Goal: Task Accomplishment & Management: Manage account settings

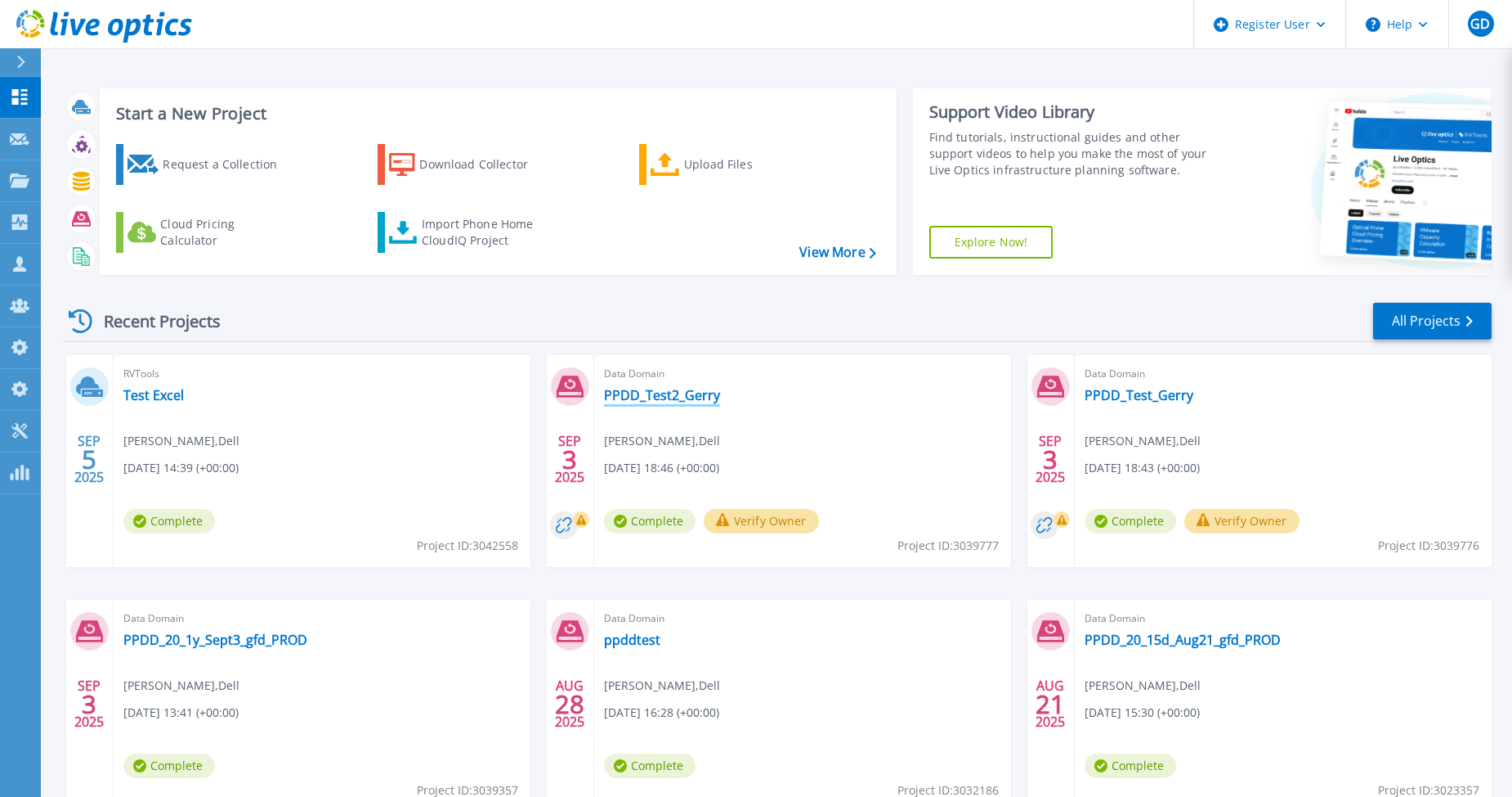
click at [670, 391] on link "PPDD_Test2_Gerry" at bounding box center [662, 394] width 116 height 16
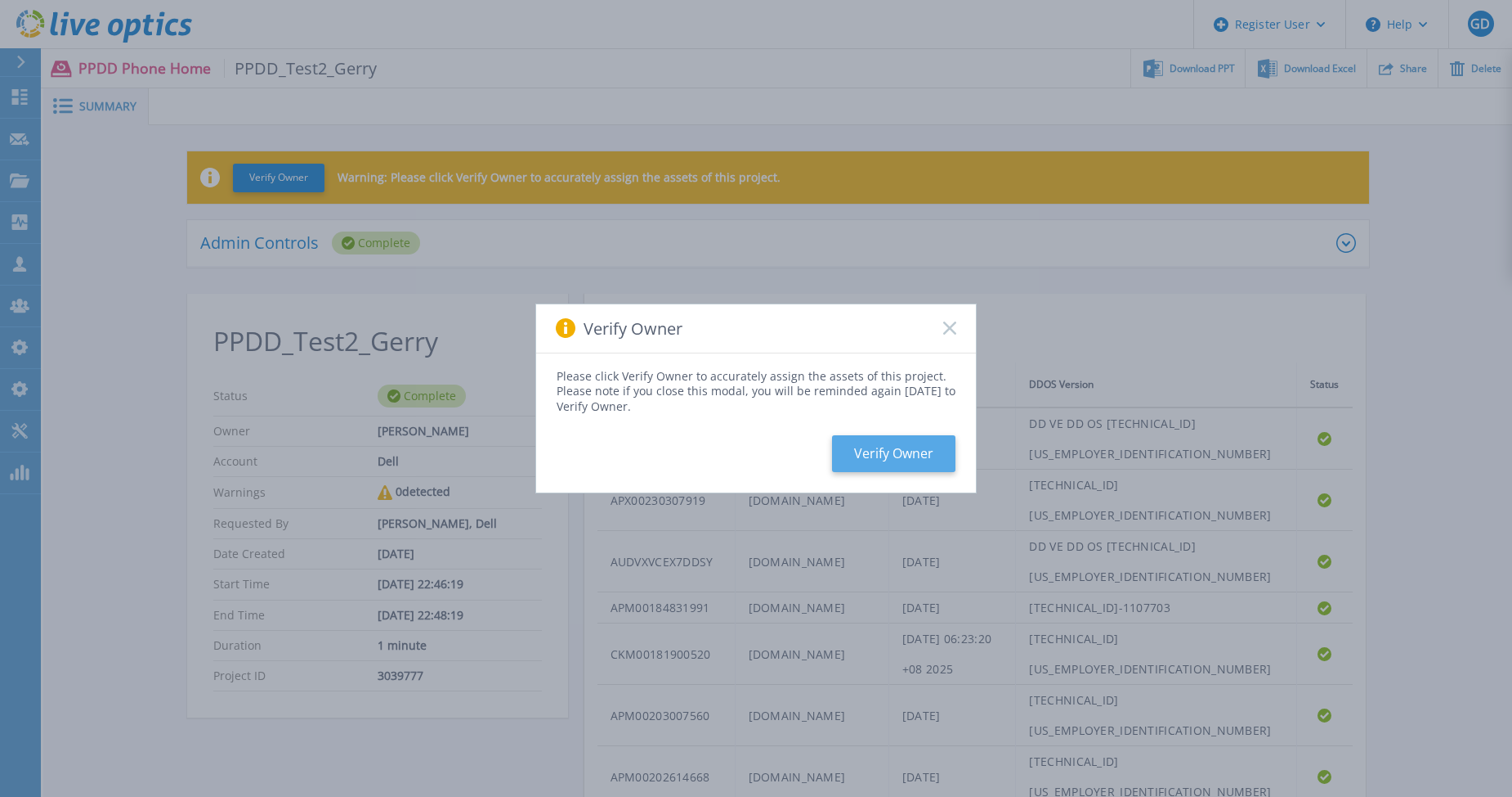
click at [892, 448] on button "Verify Owner" at bounding box center [893, 454] width 123 height 36
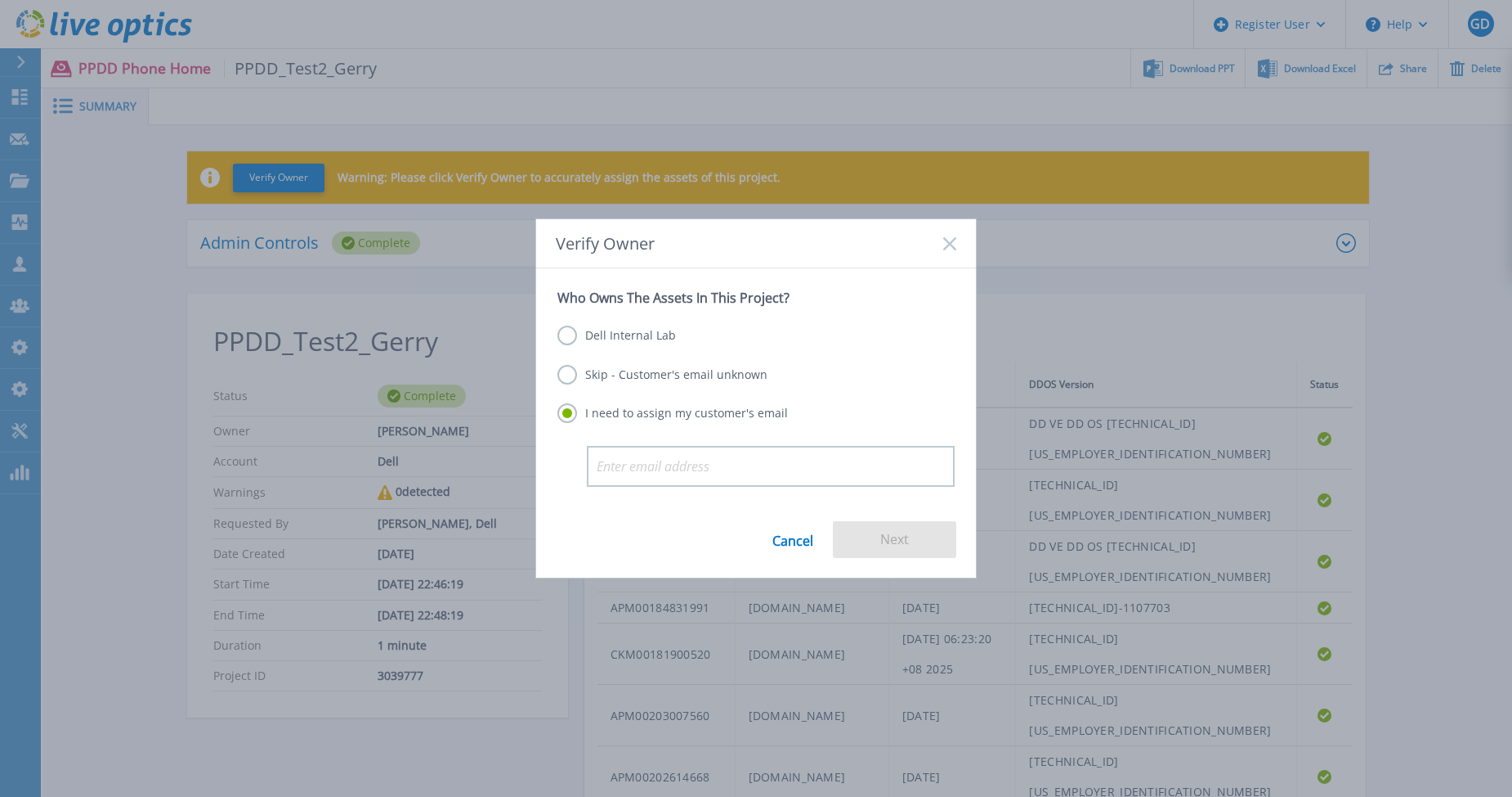
click at [602, 336] on label "Dell Internal Lab" at bounding box center [617, 335] width 119 height 20
click at [0, 0] on input "Dell Internal Lab" at bounding box center [0, 0] width 0 height 0
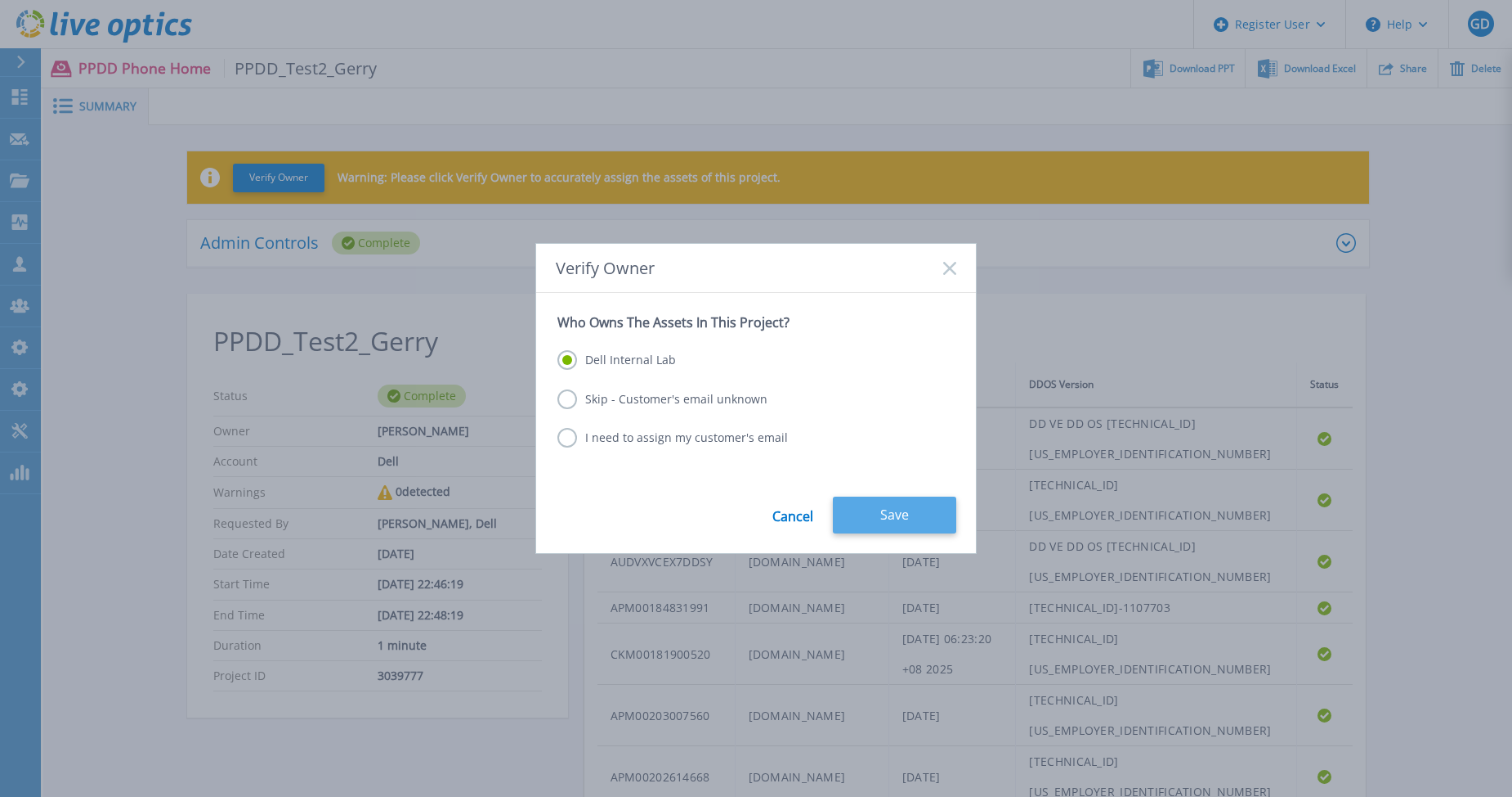
click at [895, 510] on button "Save" at bounding box center [894, 515] width 123 height 36
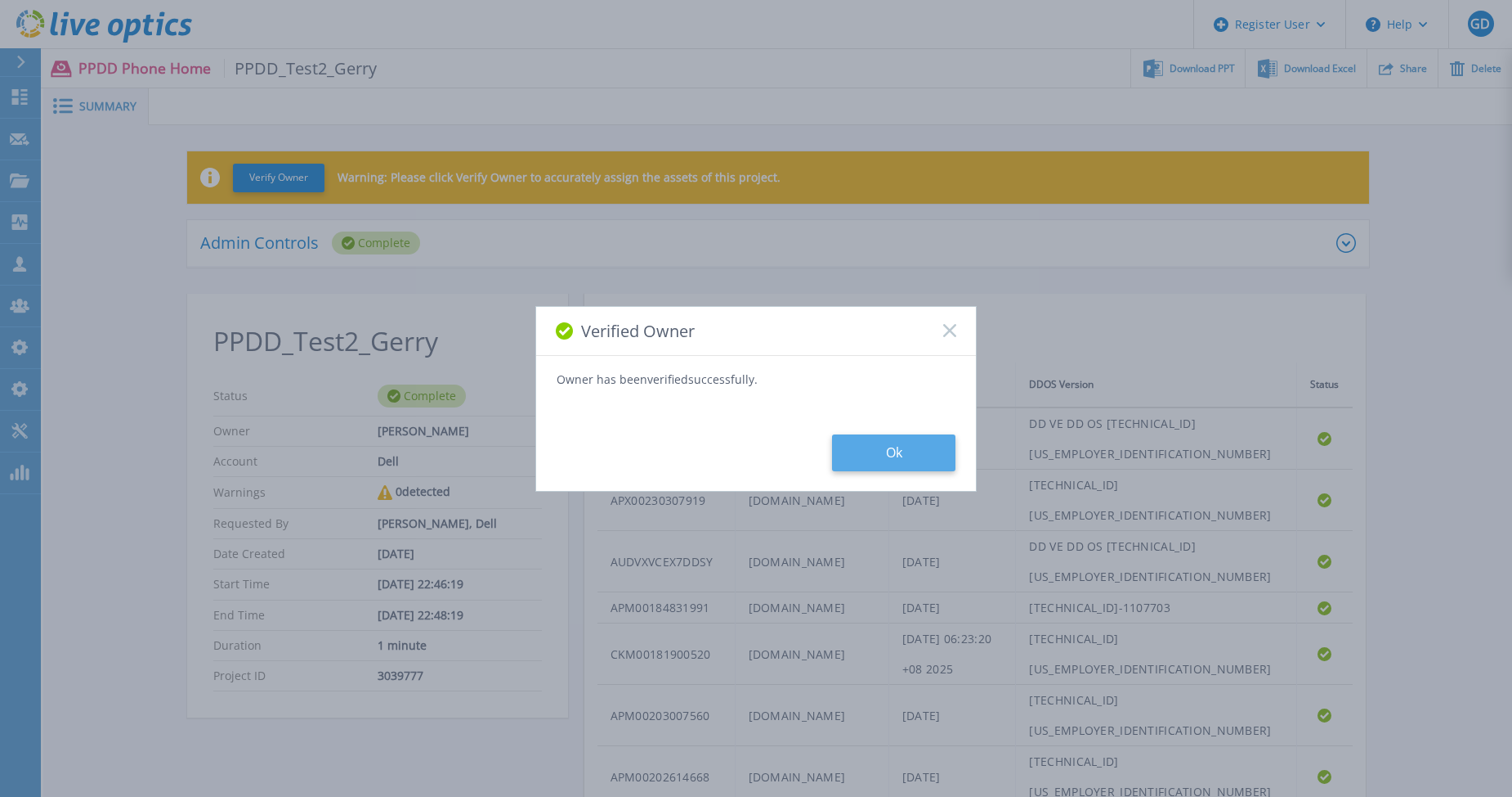
click at [891, 460] on button "Ok" at bounding box center [893, 453] width 123 height 36
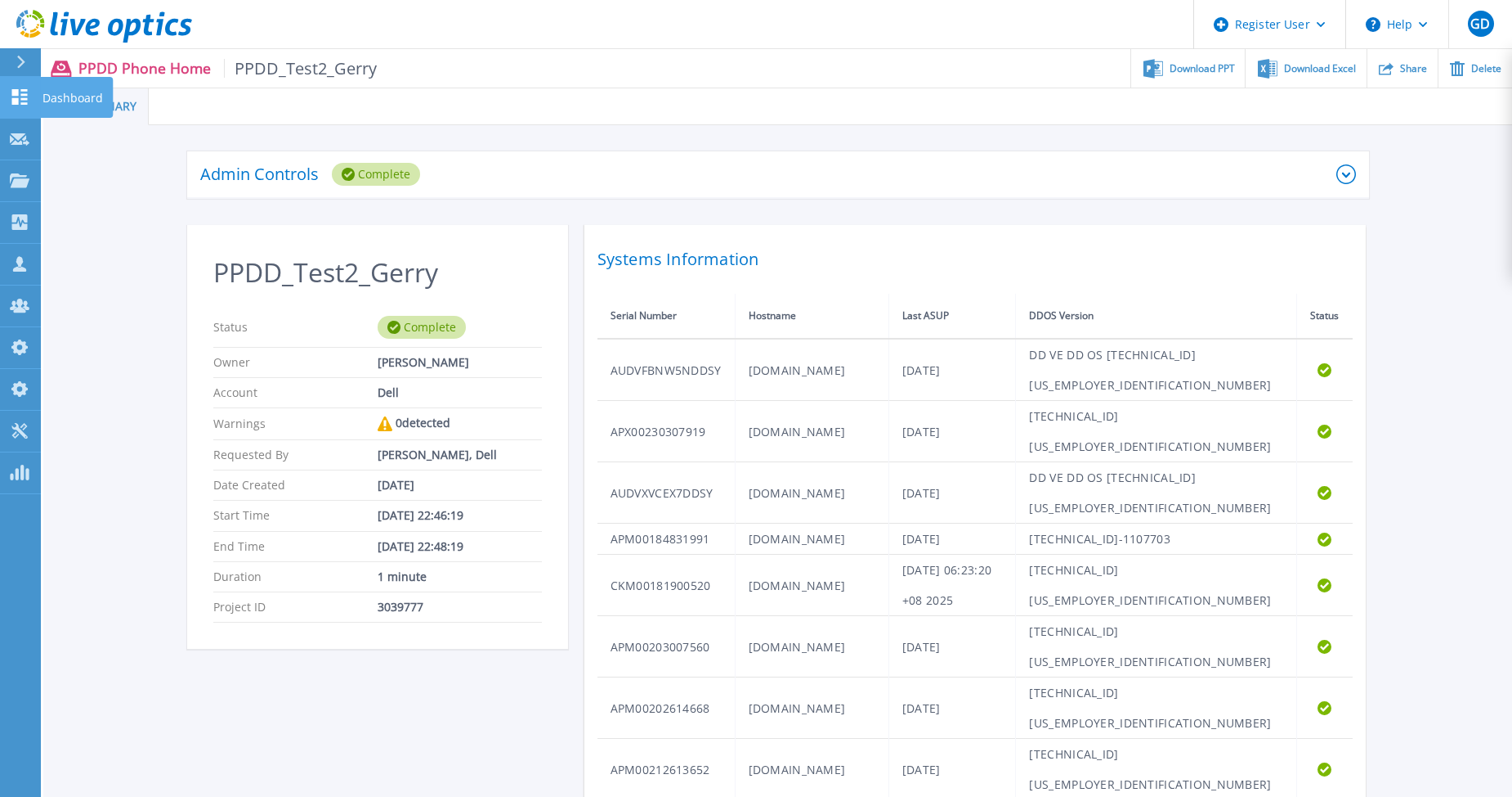
click at [22, 95] on icon at bounding box center [20, 97] width 15 height 15
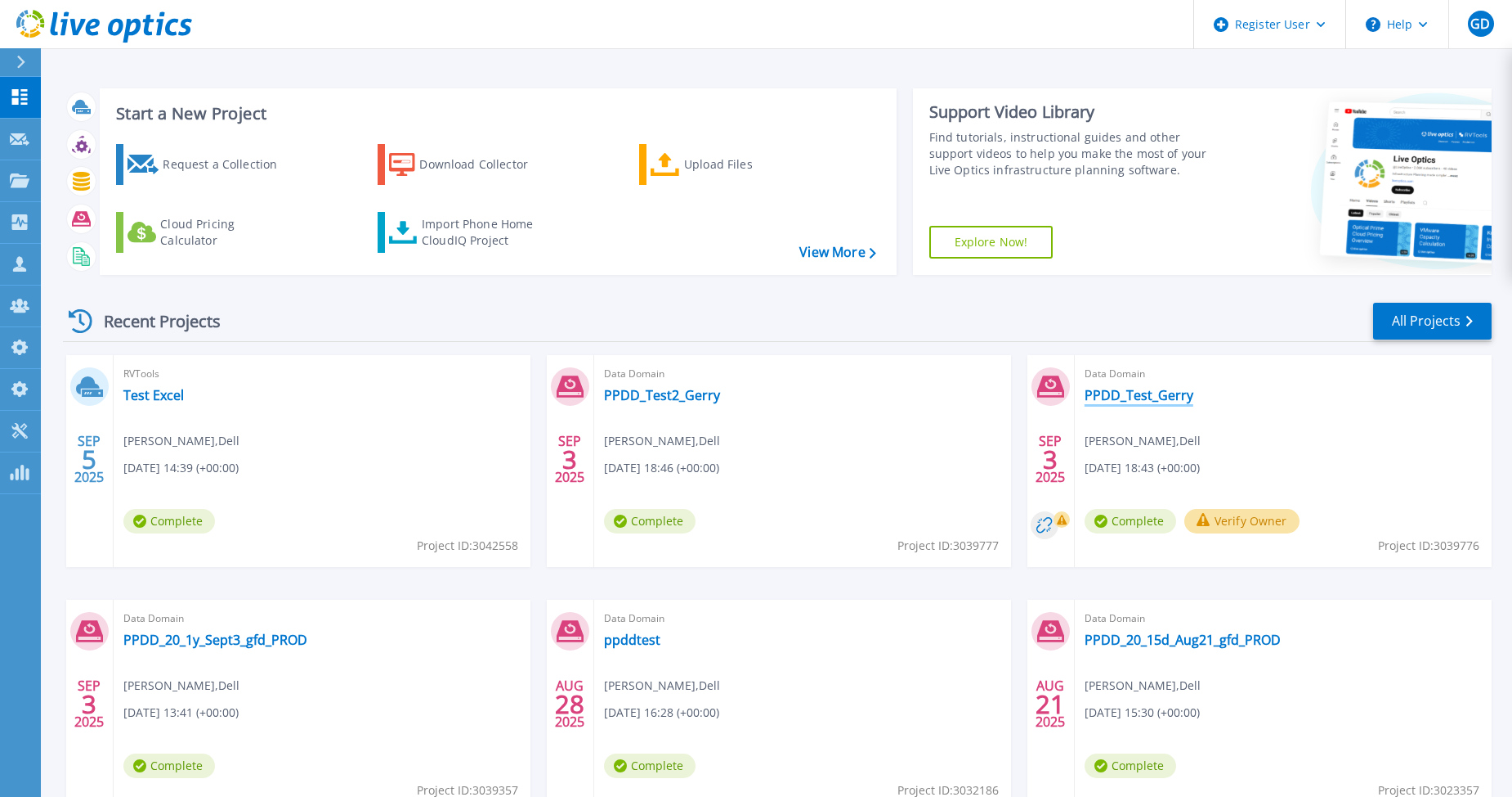
click at [1104, 392] on link "PPDD_Test_Gerry" at bounding box center [1139, 394] width 109 height 16
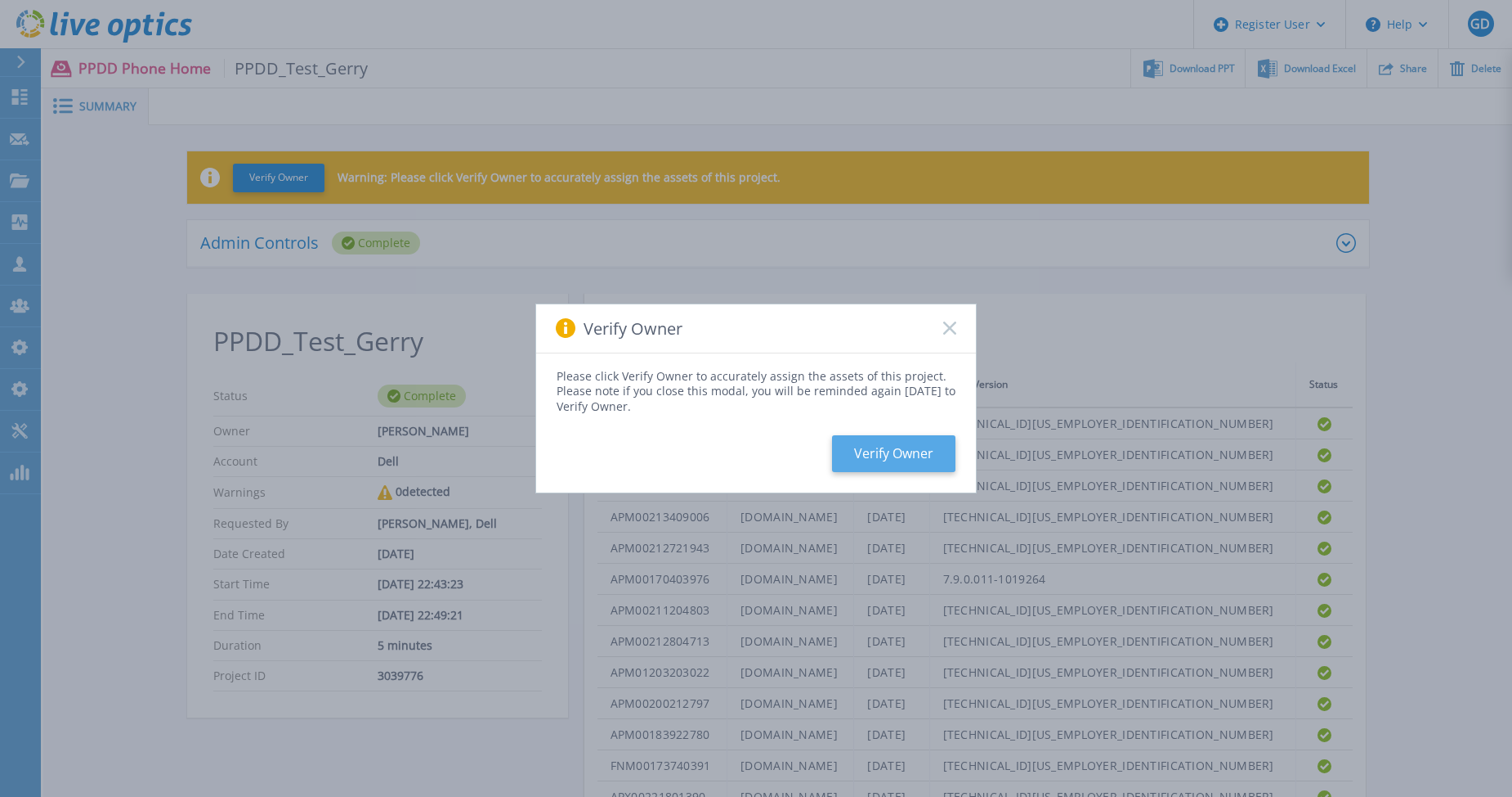
click at [903, 458] on button "Verify Owner" at bounding box center [893, 454] width 123 height 36
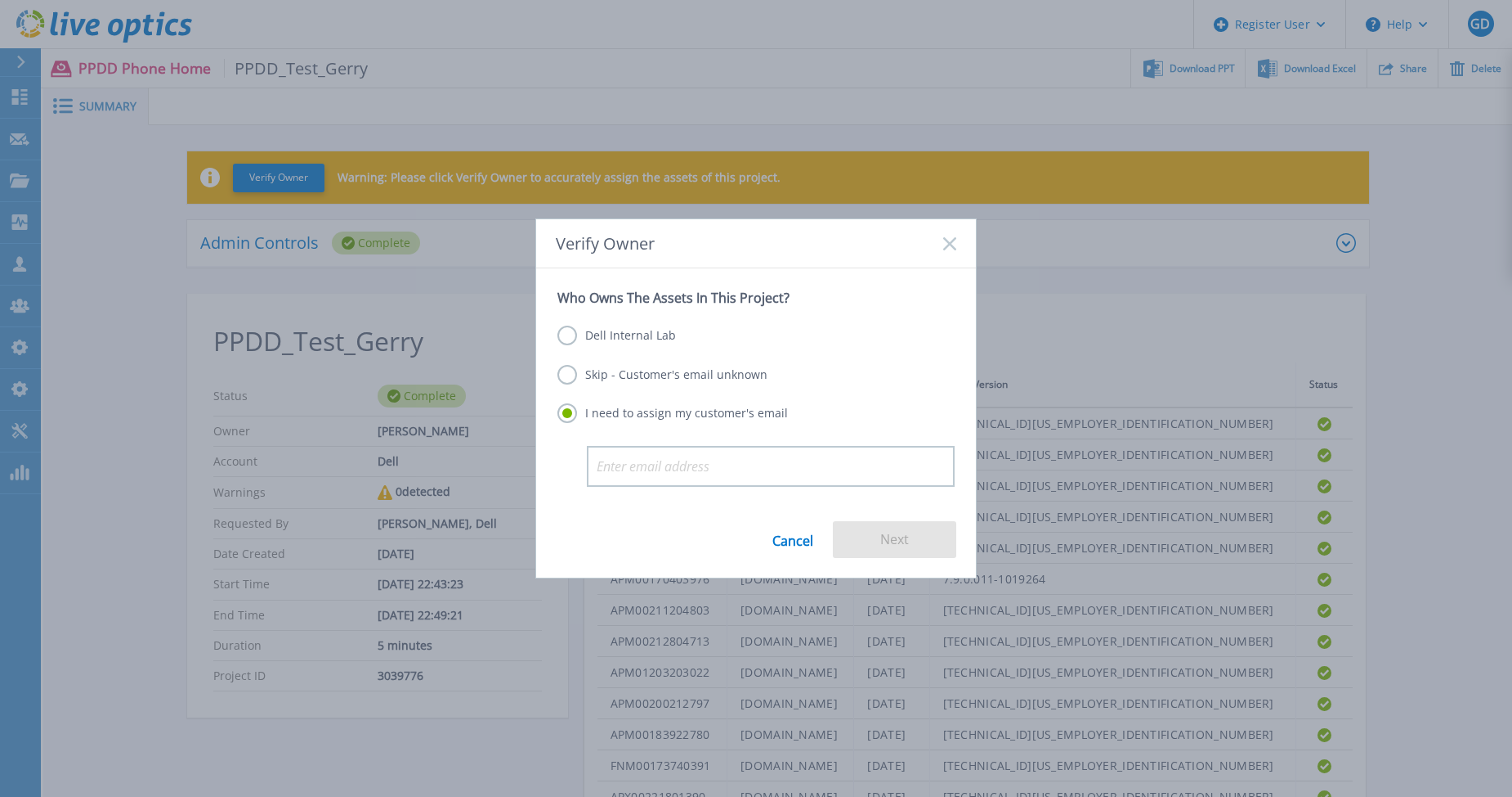
click at [598, 322] on div "Dell Internal Lab Skip - Customer's email unknown I need to assign my customer'…" at bounding box center [756, 375] width 397 height 139
click at [600, 335] on label "Dell Internal Lab" at bounding box center [617, 335] width 119 height 20
click at [0, 0] on input "Dell Internal Lab" at bounding box center [0, 0] width 0 height 0
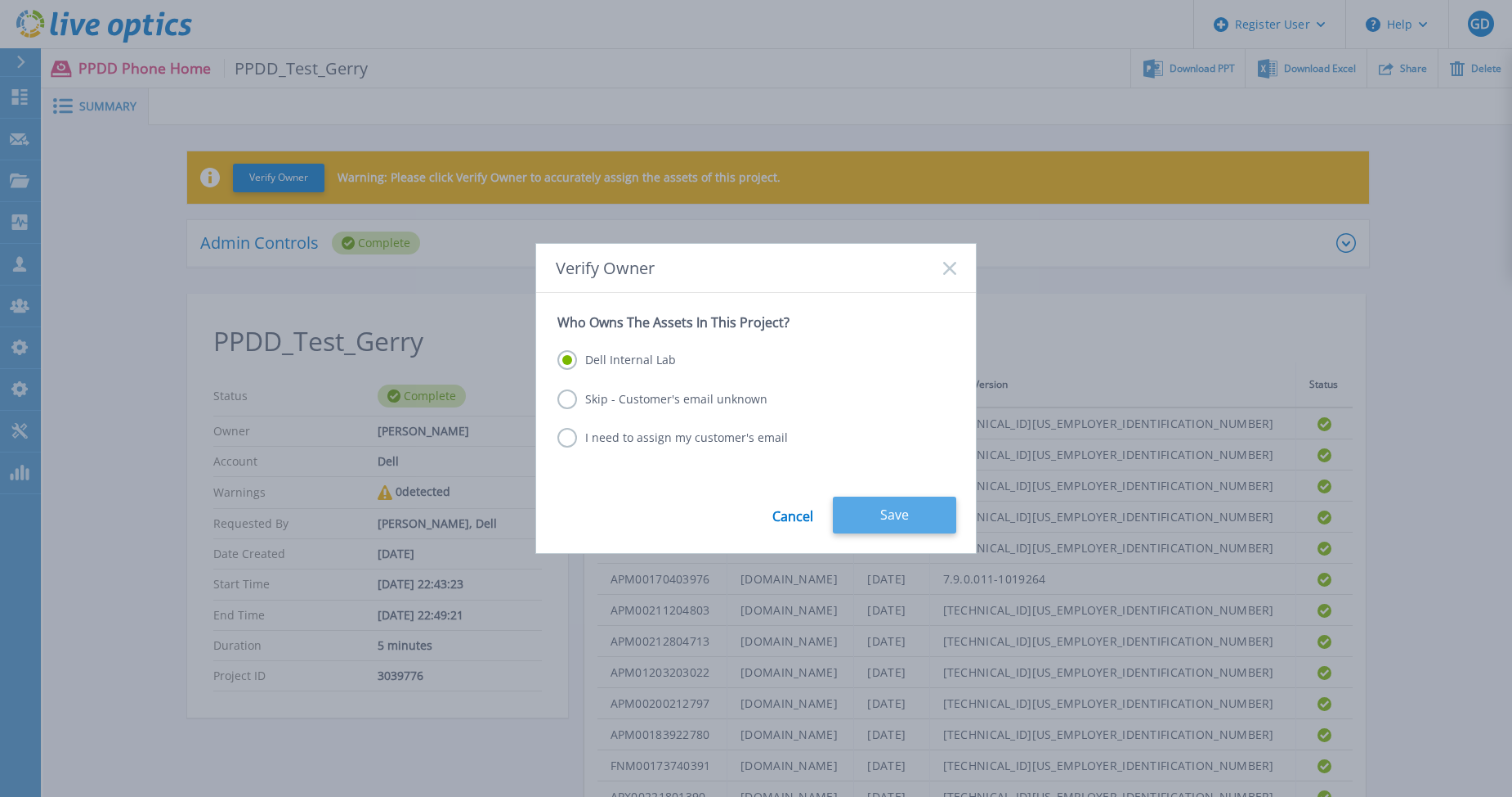
click at [879, 511] on button "Save" at bounding box center [894, 515] width 123 height 36
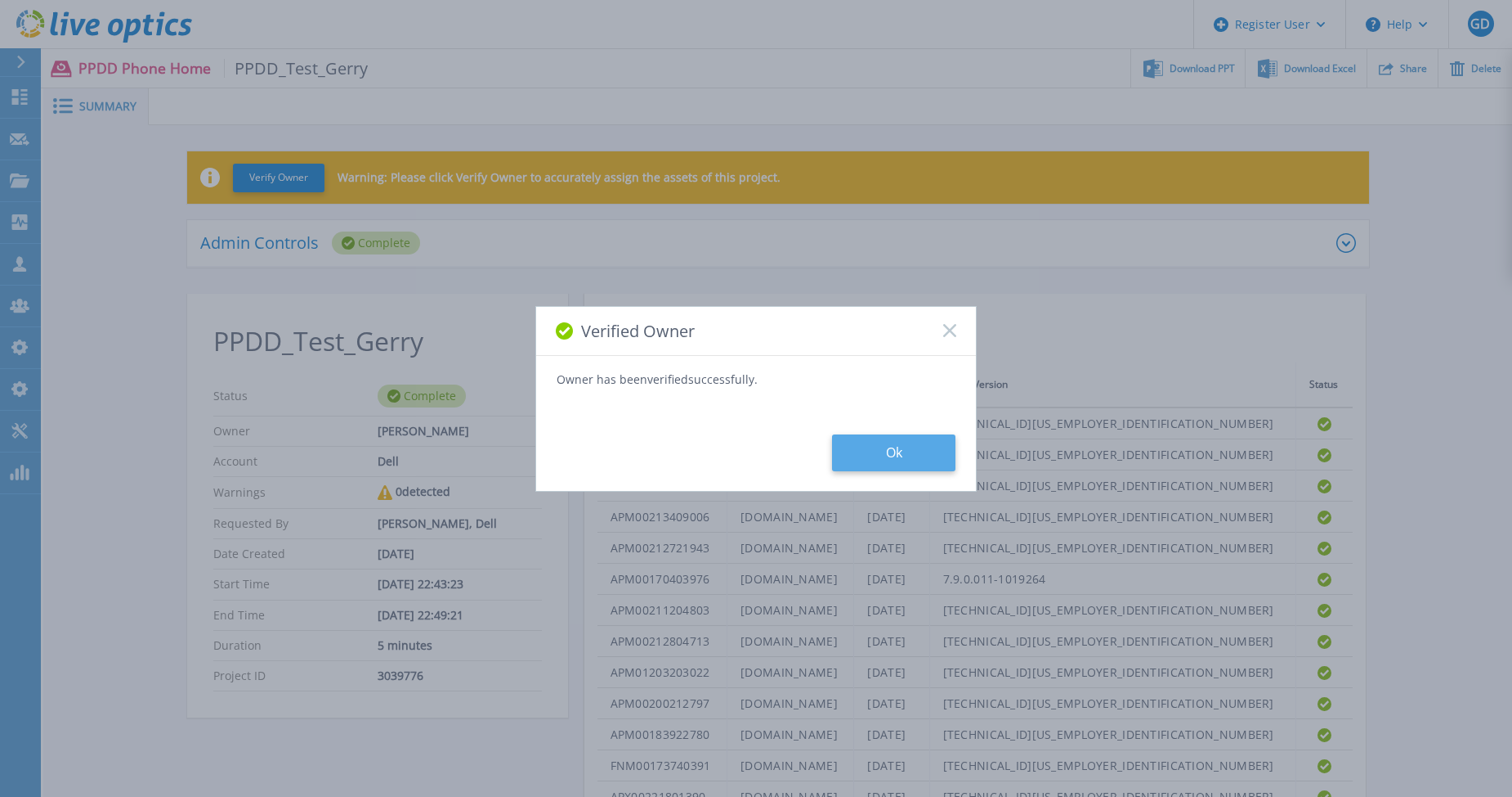
click at [876, 462] on button "Ok" at bounding box center [893, 453] width 123 height 36
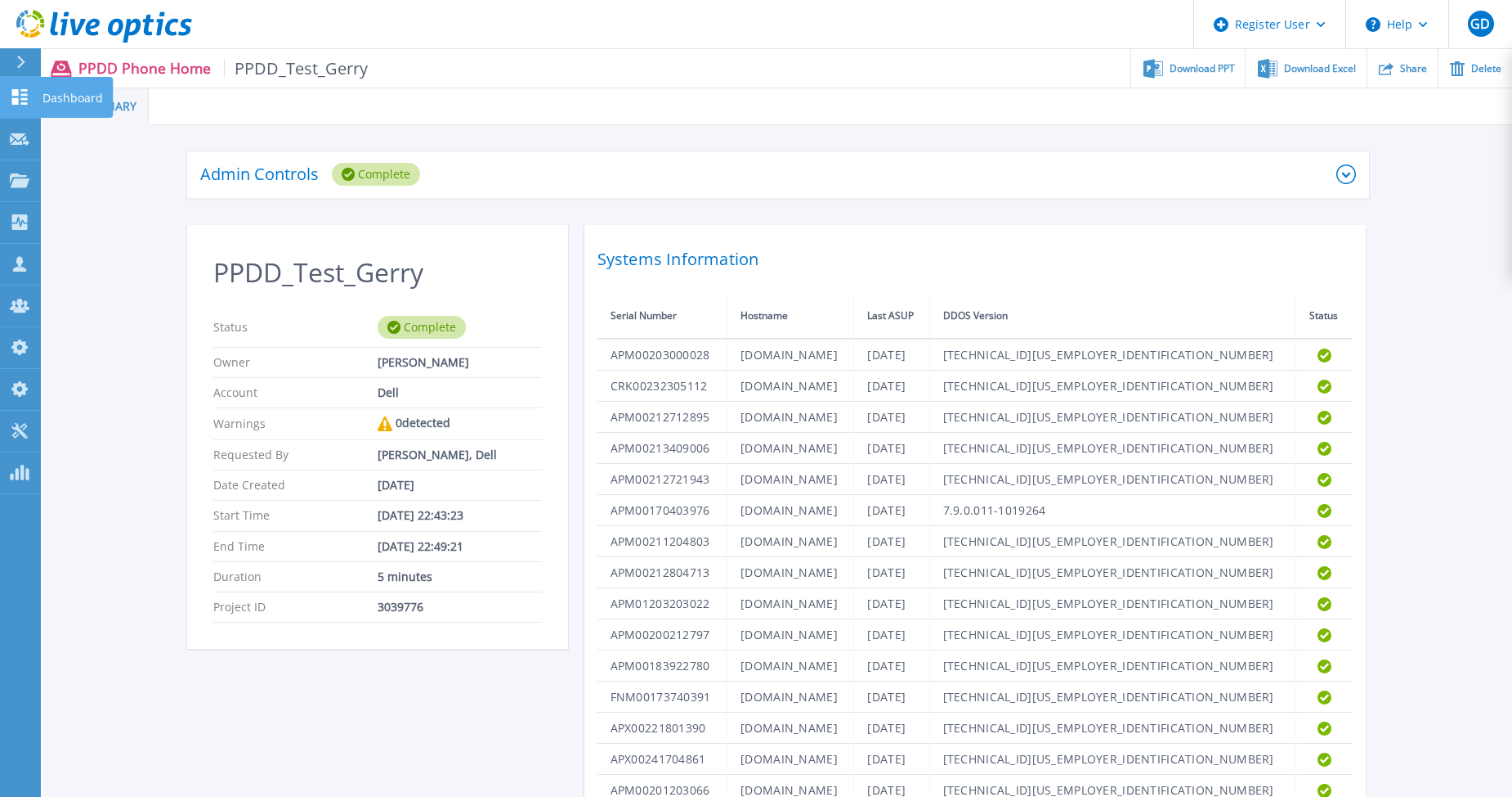
click at [22, 101] on icon at bounding box center [19, 97] width 20 height 15
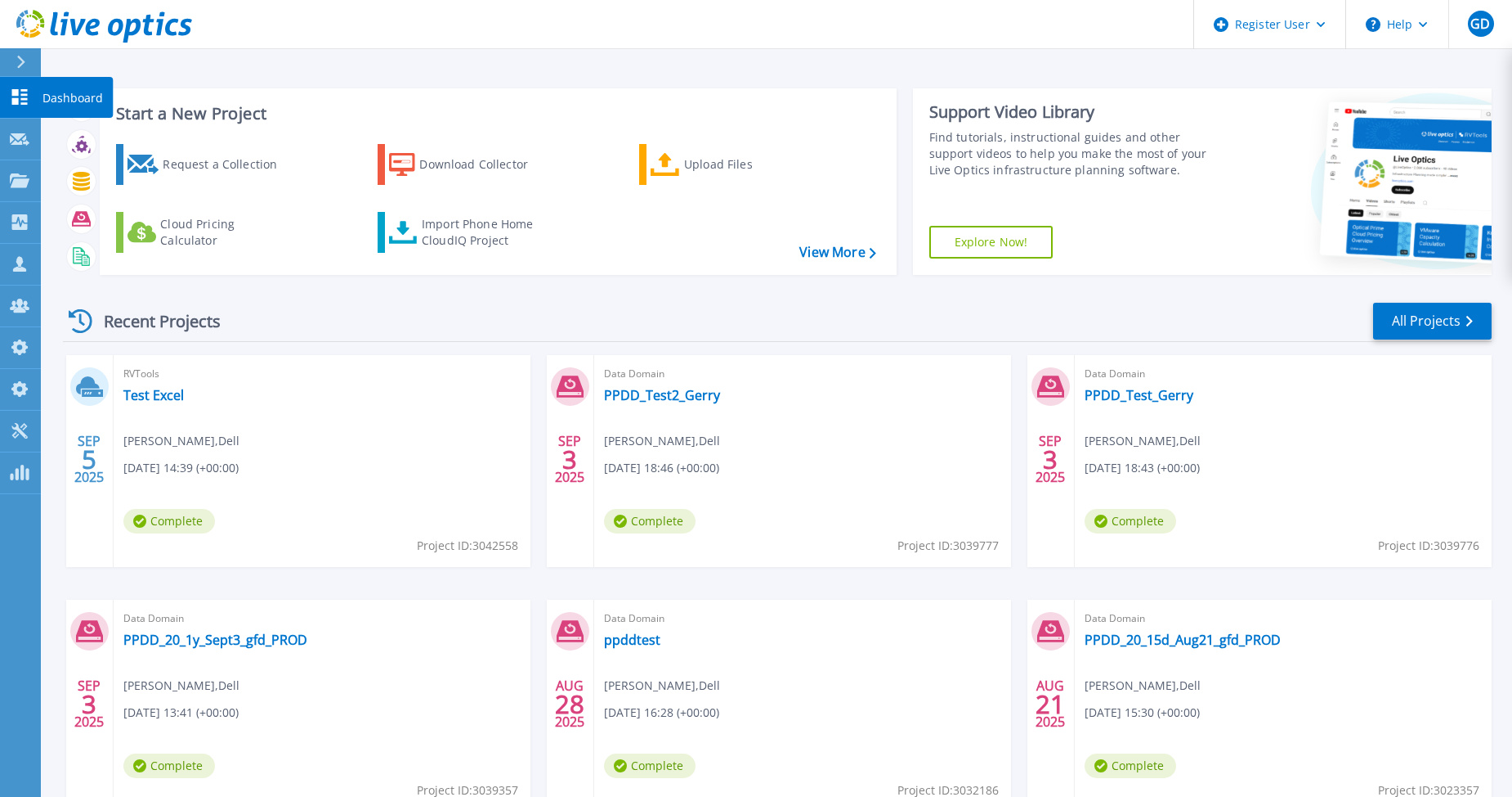
click at [23, 80] on link "Dashboard Dashboard" at bounding box center [20, 98] width 41 height 42
click at [1439, 319] on link "All Projects" at bounding box center [1433, 321] width 119 height 36
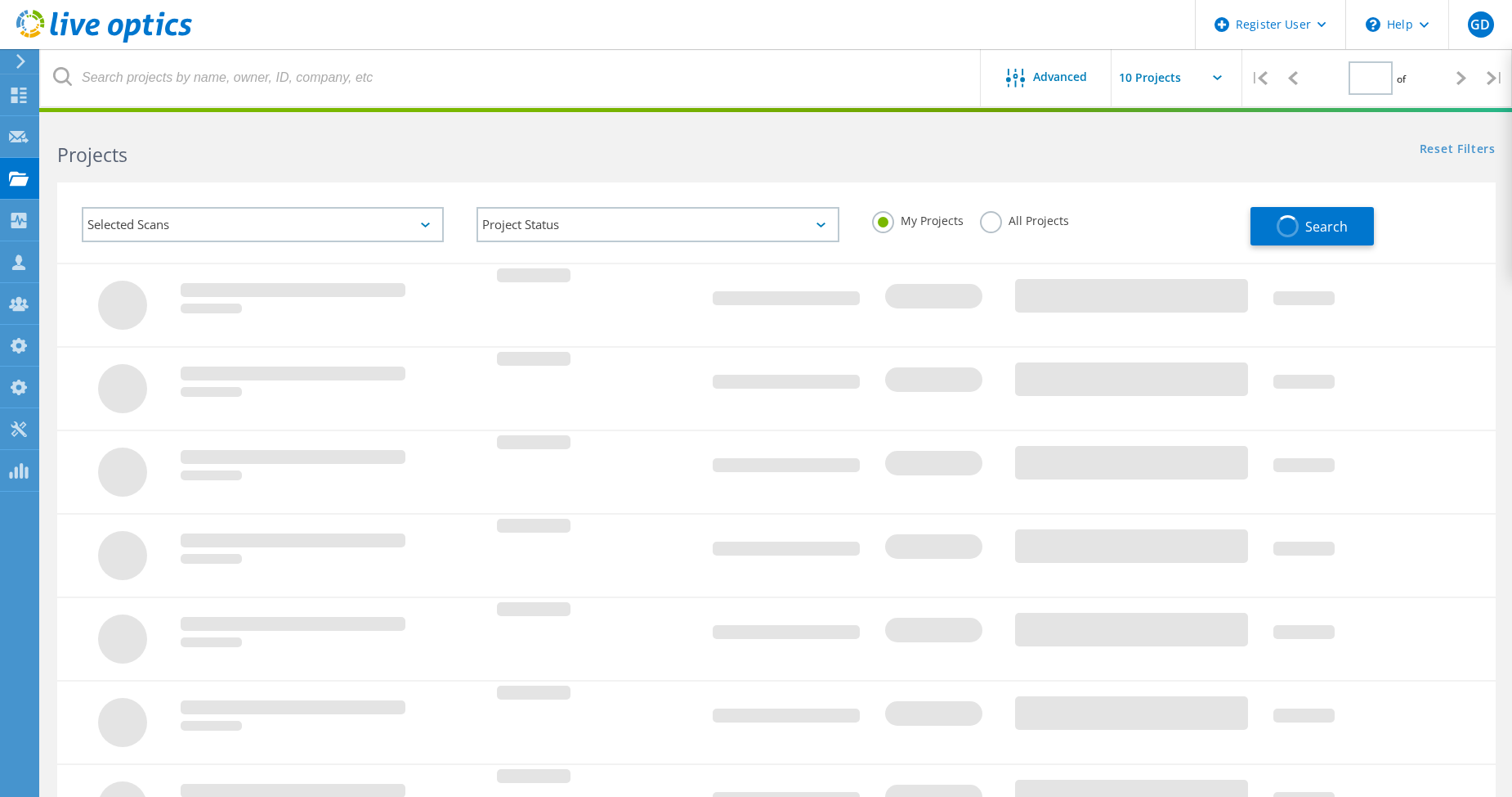
type input "1"
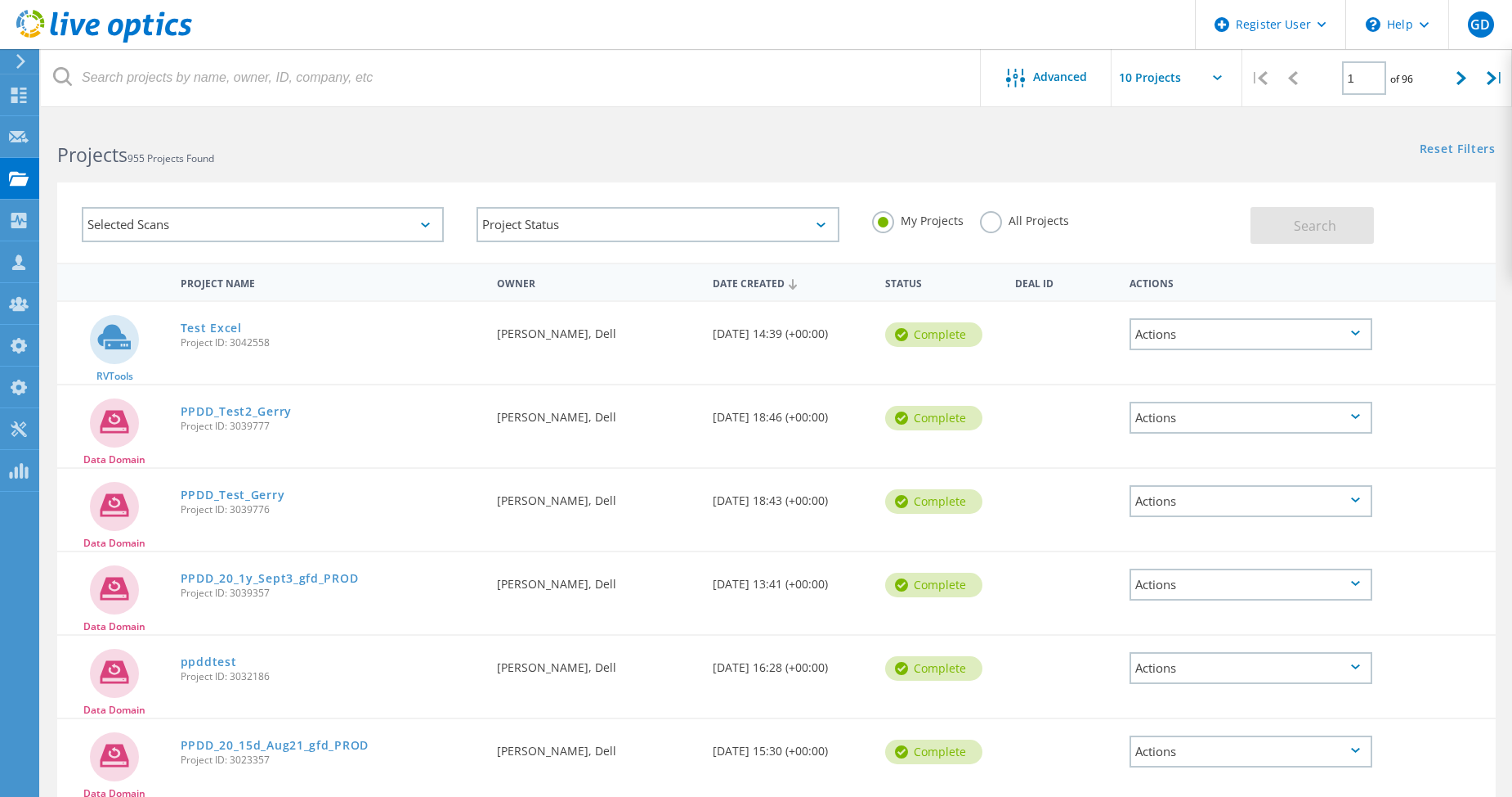
click at [436, 229] on div "Selected Scans" at bounding box center [262, 224] width 362 height 35
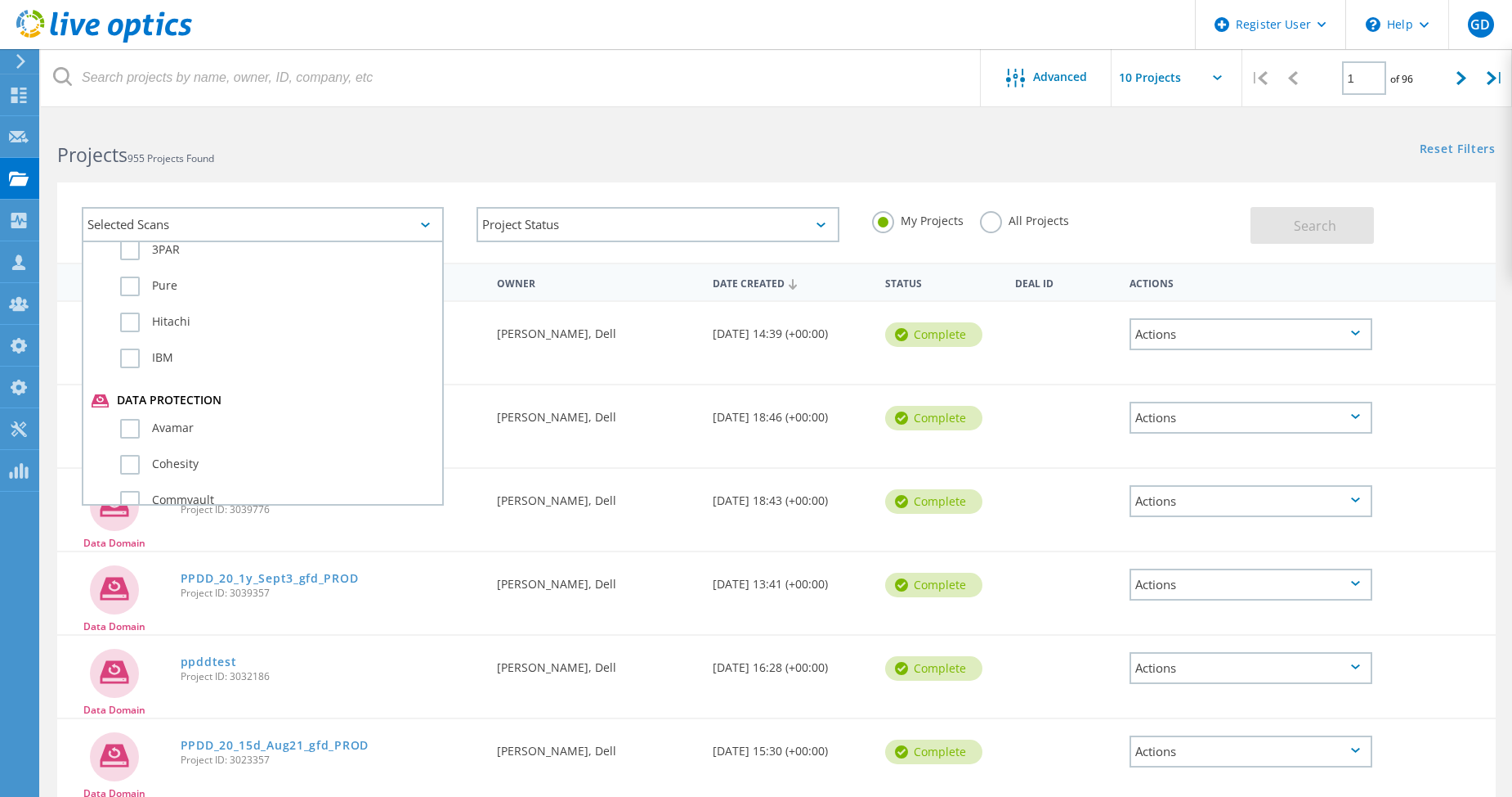
scroll to position [899, 0]
click at [132, 402] on label "Data Domain" at bounding box center [277, 401] width 314 height 20
click at [0, 0] on input "Data Domain" at bounding box center [0, 0] width 0 height 0
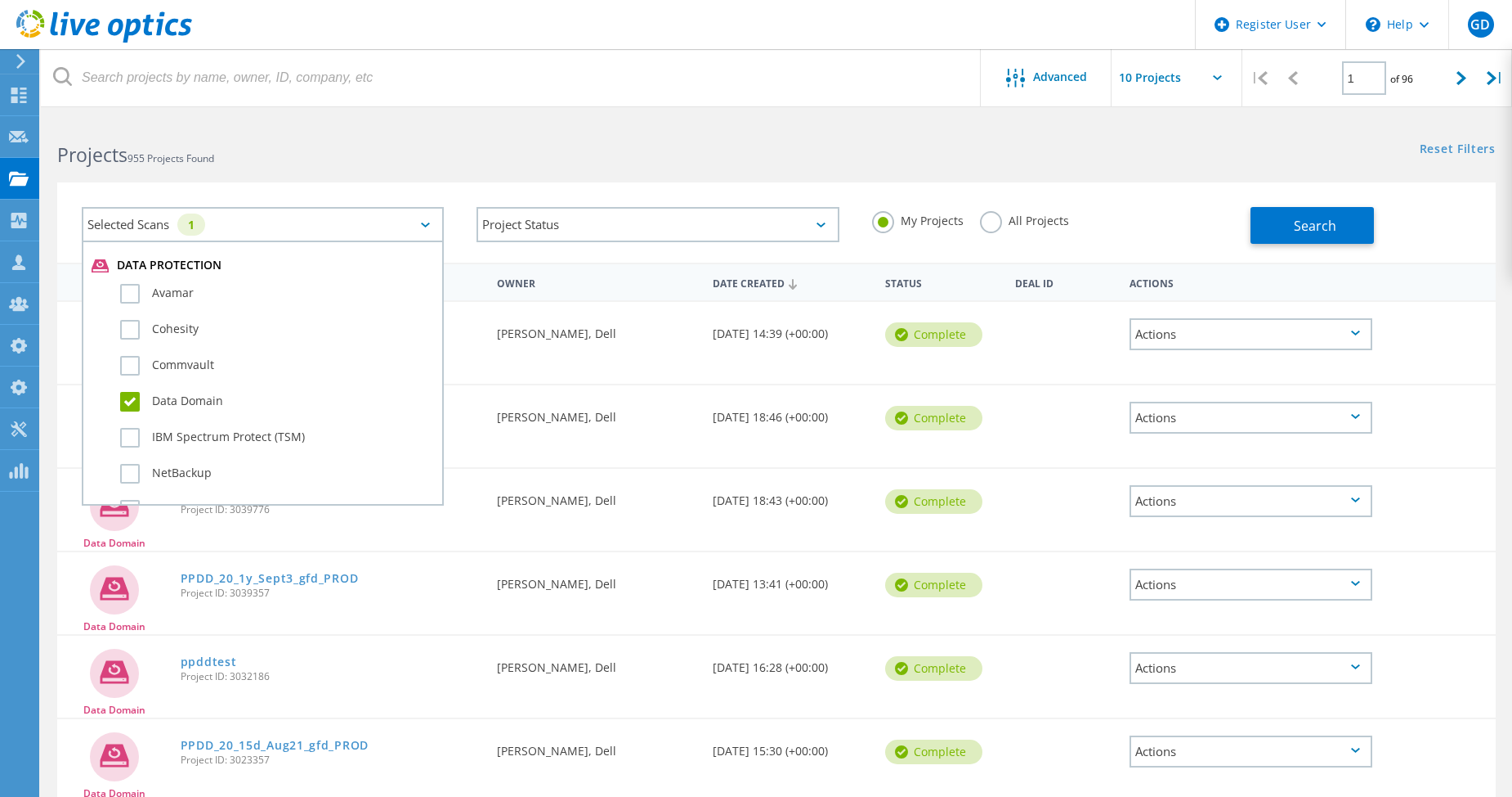
click at [994, 218] on label "All Projects" at bounding box center [1024, 219] width 89 height 15
click at [0, 0] on input "All Projects" at bounding box center [0, 0] width 0 height 0
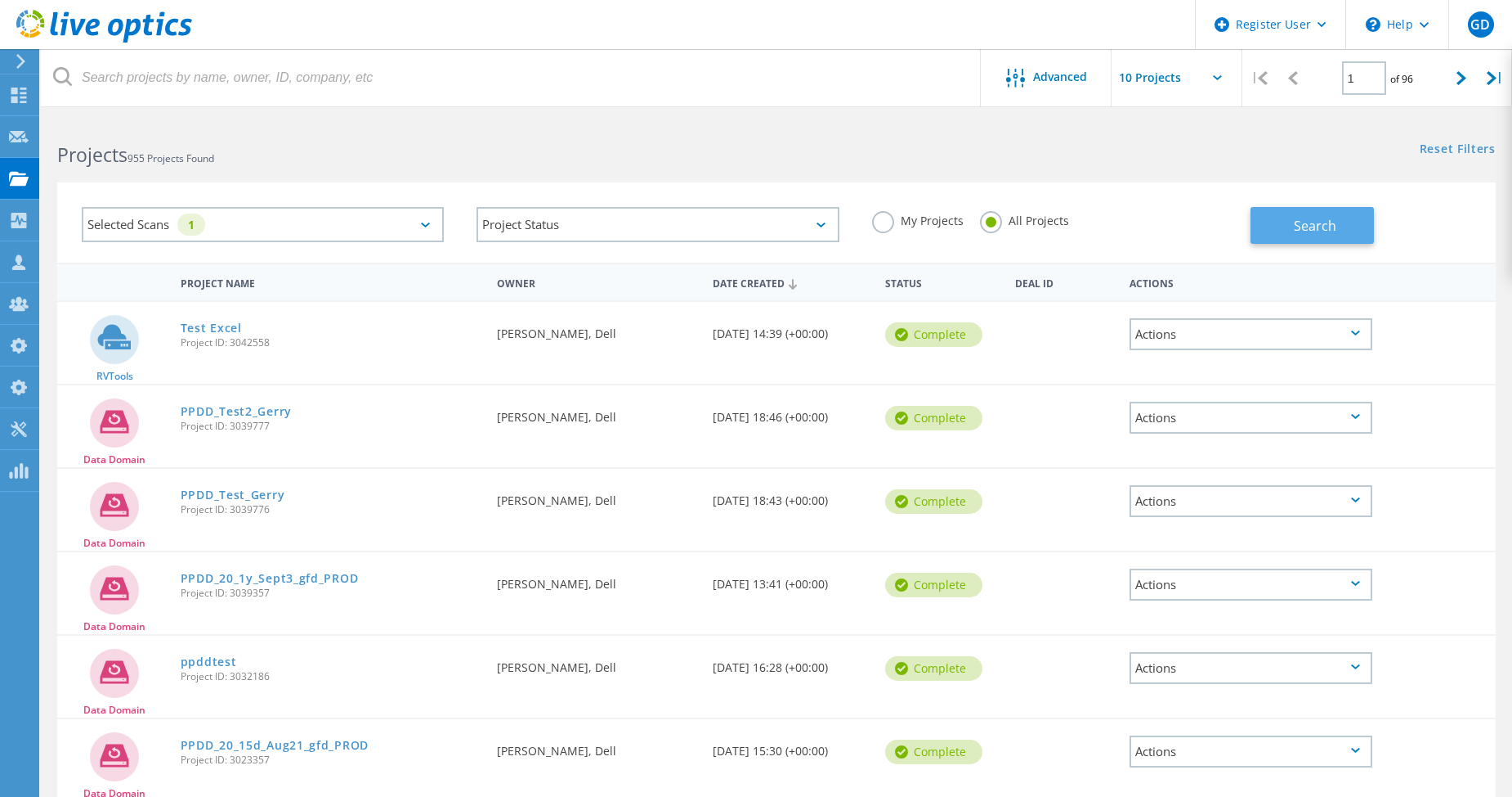
click at [1304, 227] on span "Search" at bounding box center [1315, 226] width 42 height 18
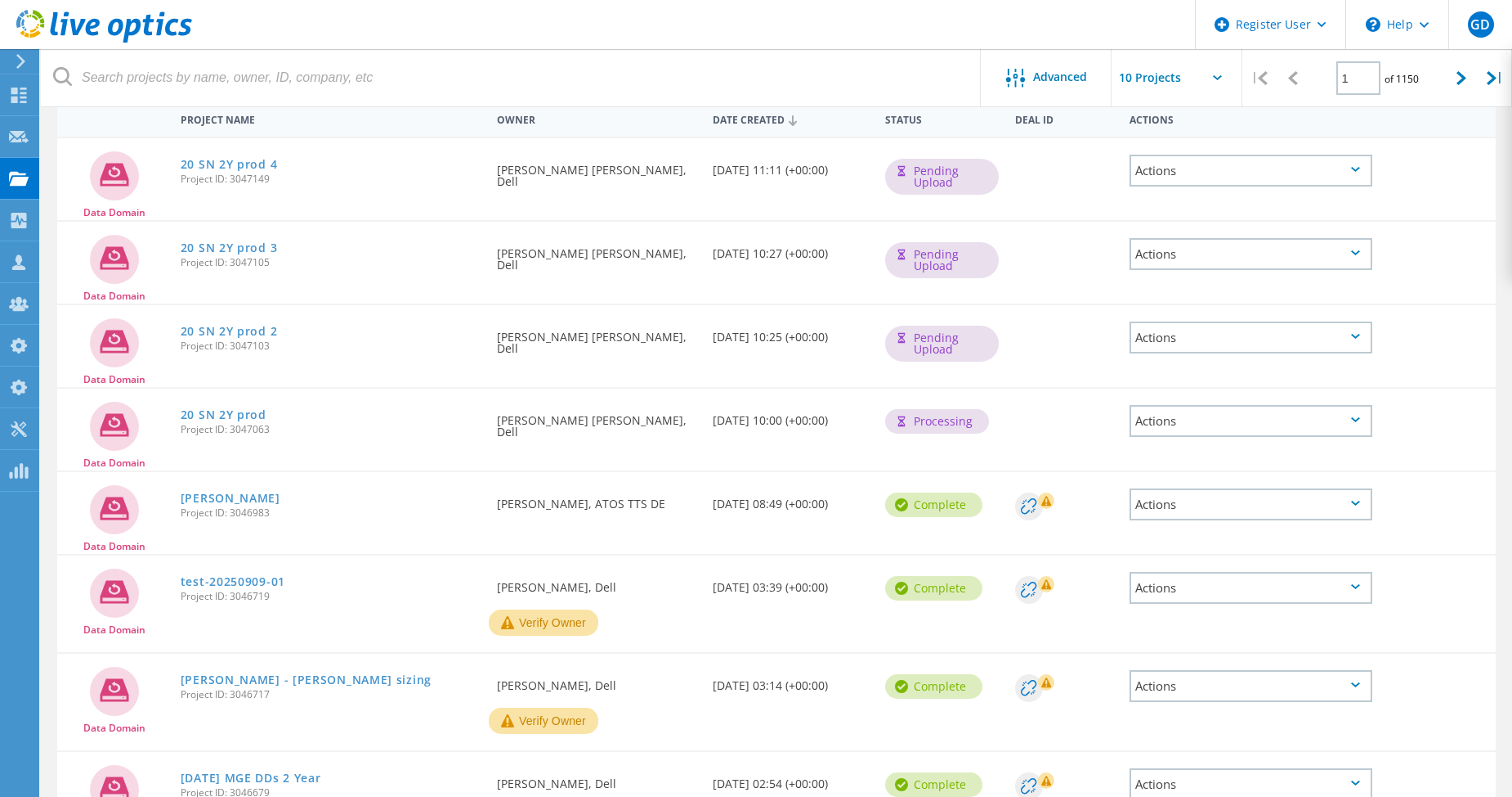
scroll to position [0, 0]
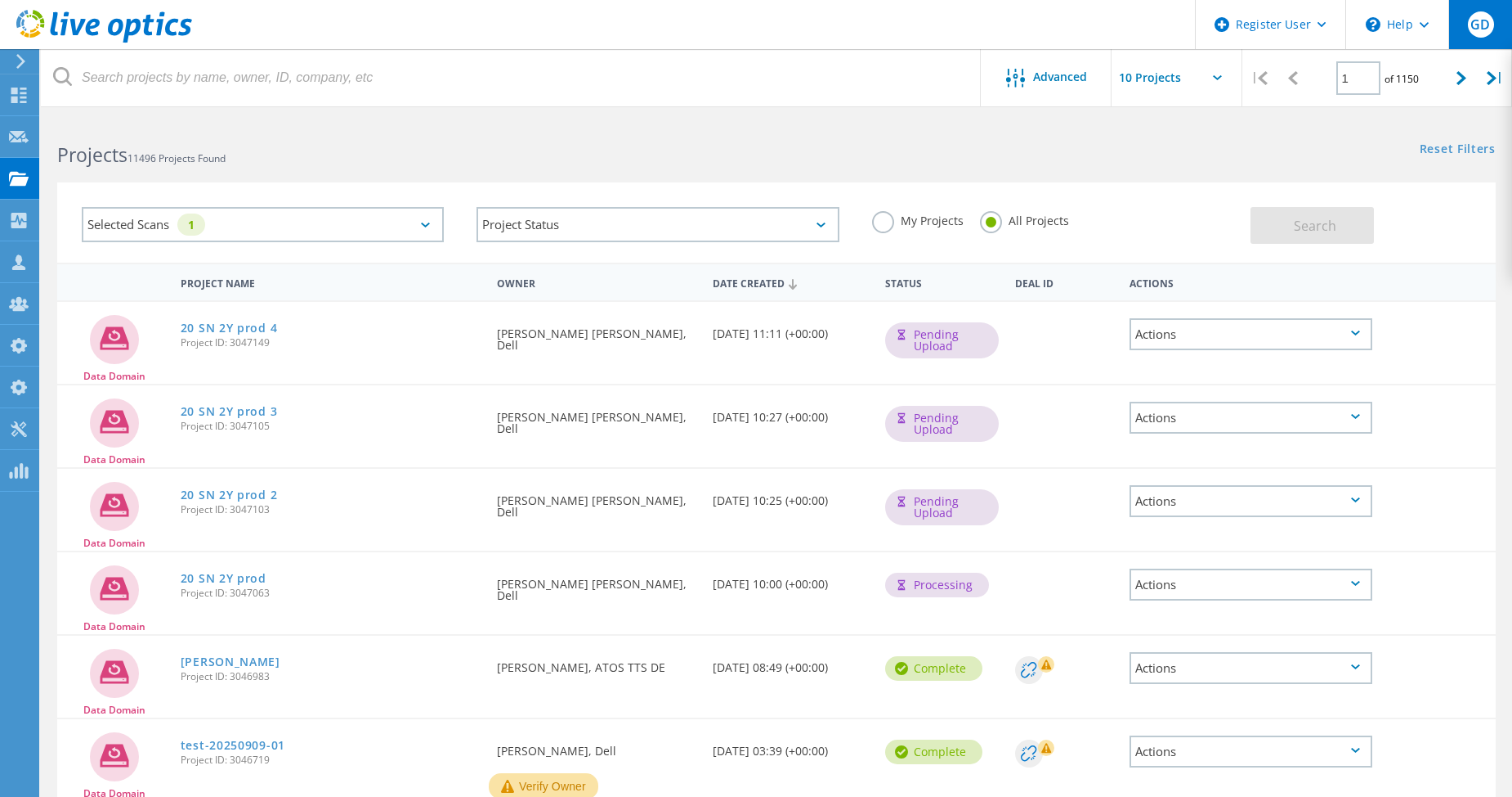
click at [1480, 31] on span "GD" at bounding box center [1480, 25] width 20 height 13
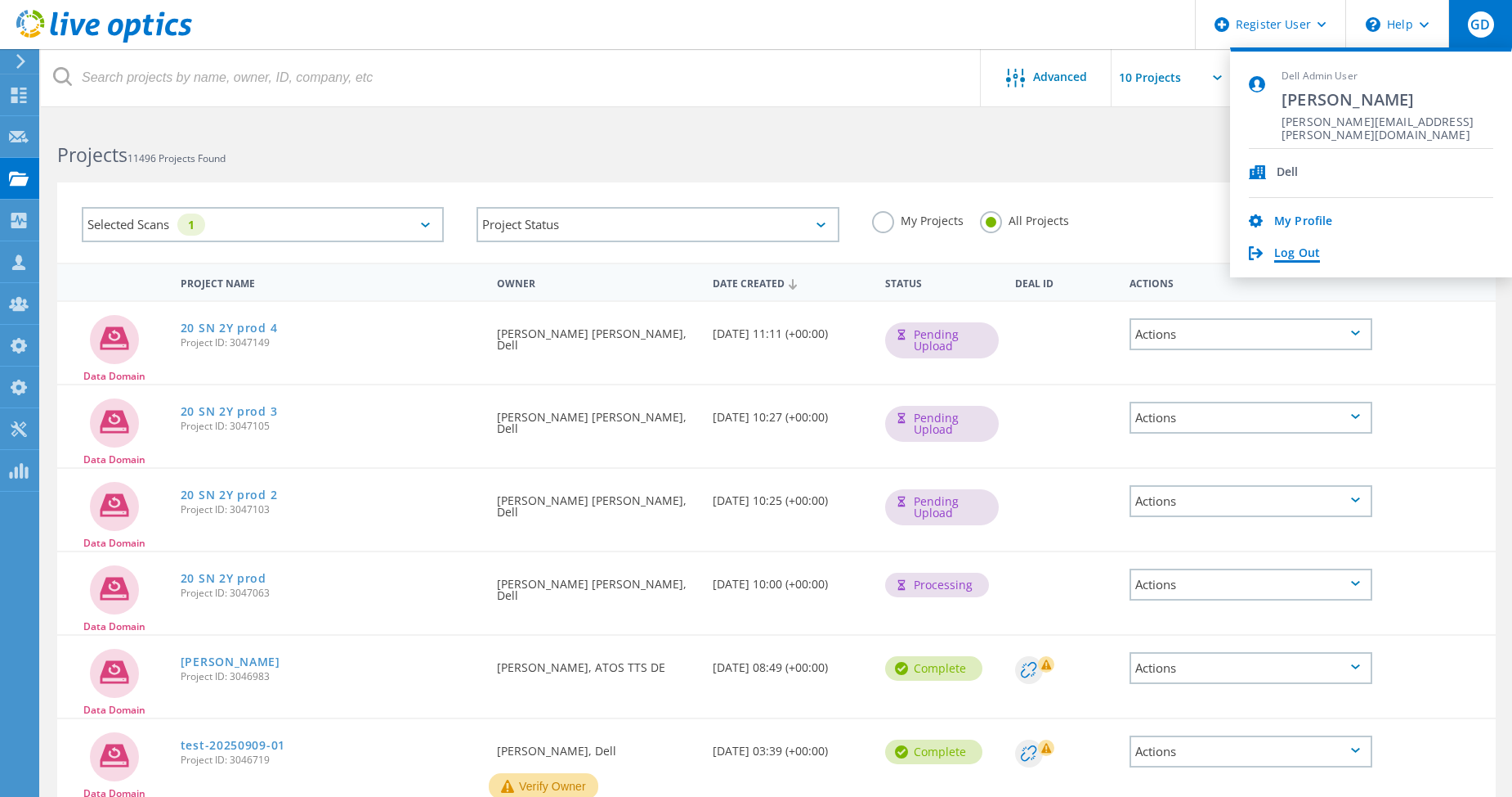
click at [1309, 247] on link "Log Out" at bounding box center [1298, 254] width 46 height 15
